Goal: Transaction & Acquisition: Purchase product/service

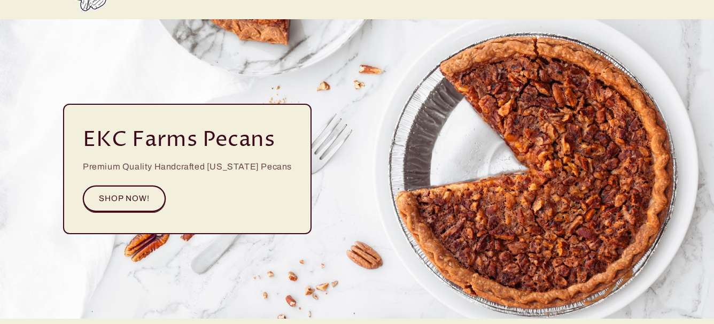
scroll to position [134, 0]
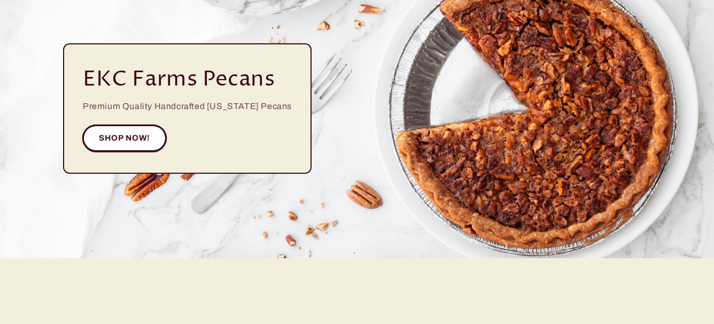
click at [143, 144] on link "SHOP NOW!" at bounding box center [124, 138] width 83 height 26
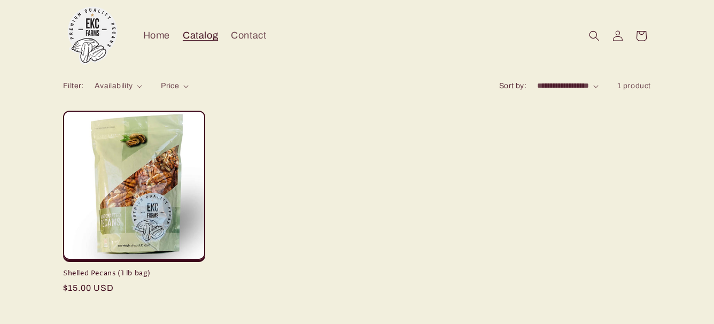
scroll to position [105, 0]
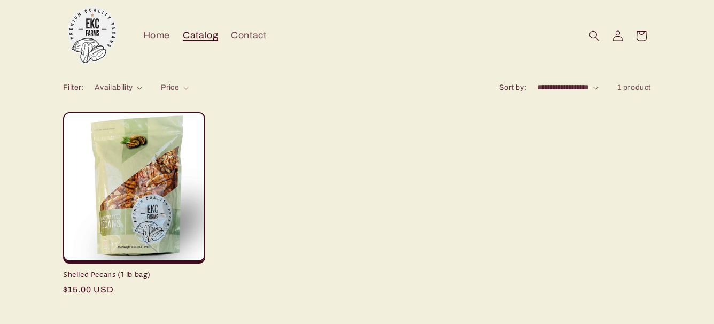
click at [199, 35] on span "Catalog" at bounding box center [200, 35] width 35 height 12
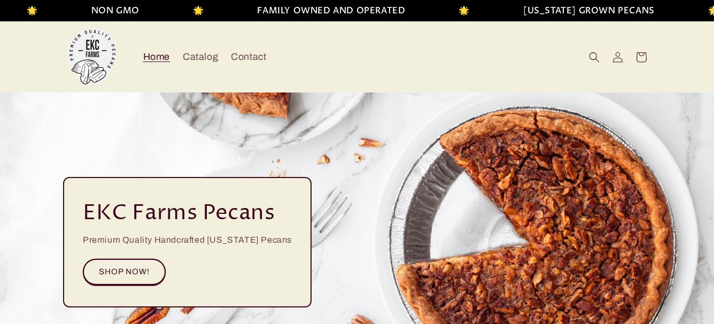
scroll to position [133, 0]
